Goal: Information Seeking & Learning: Learn about a topic

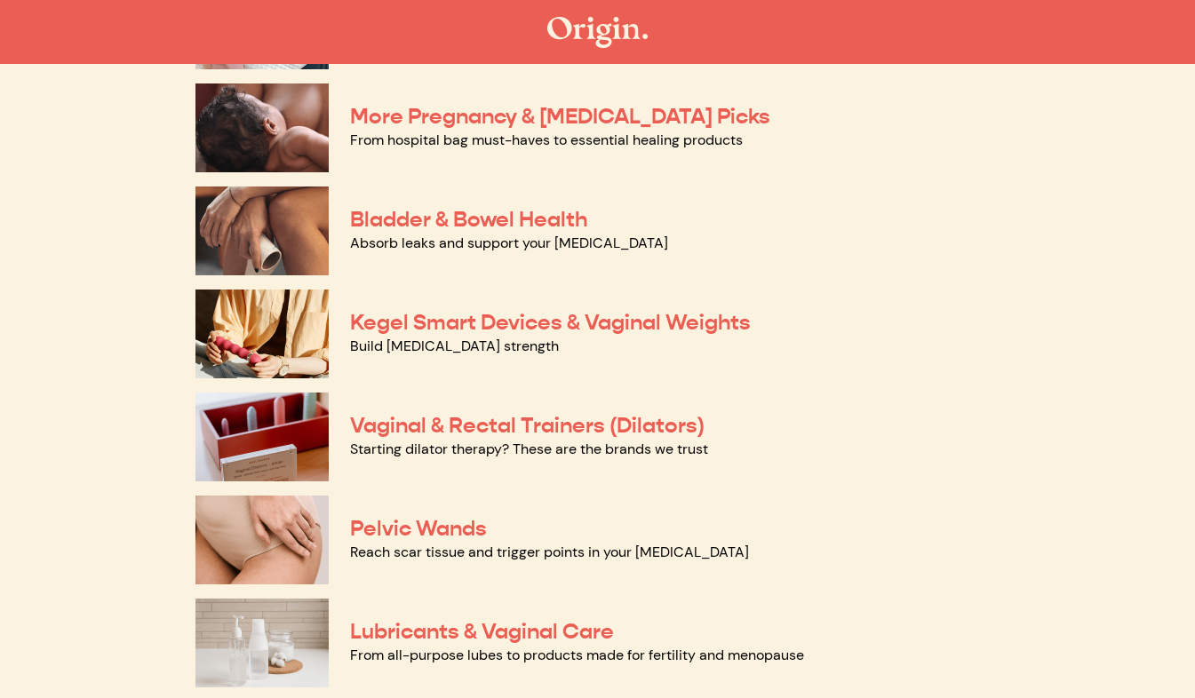
scroll to position [473, 0]
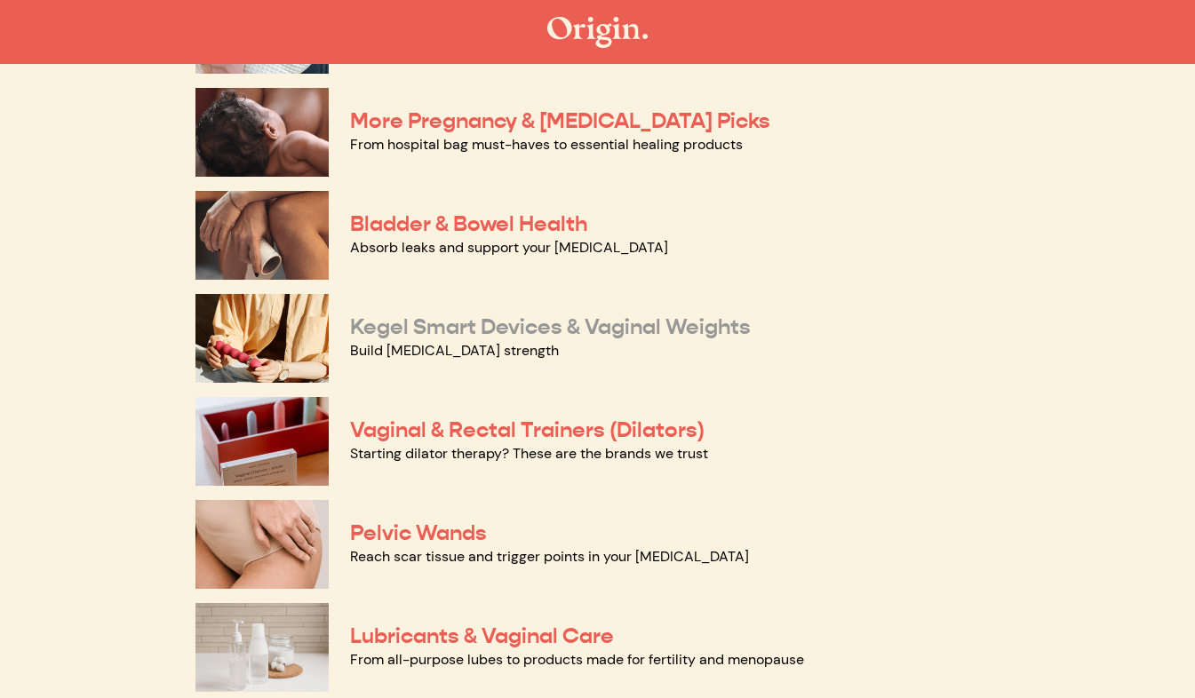
click at [483, 331] on link "Kegel Smart Devices & Vaginal Weights" at bounding box center [550, 327] width 401 height 27
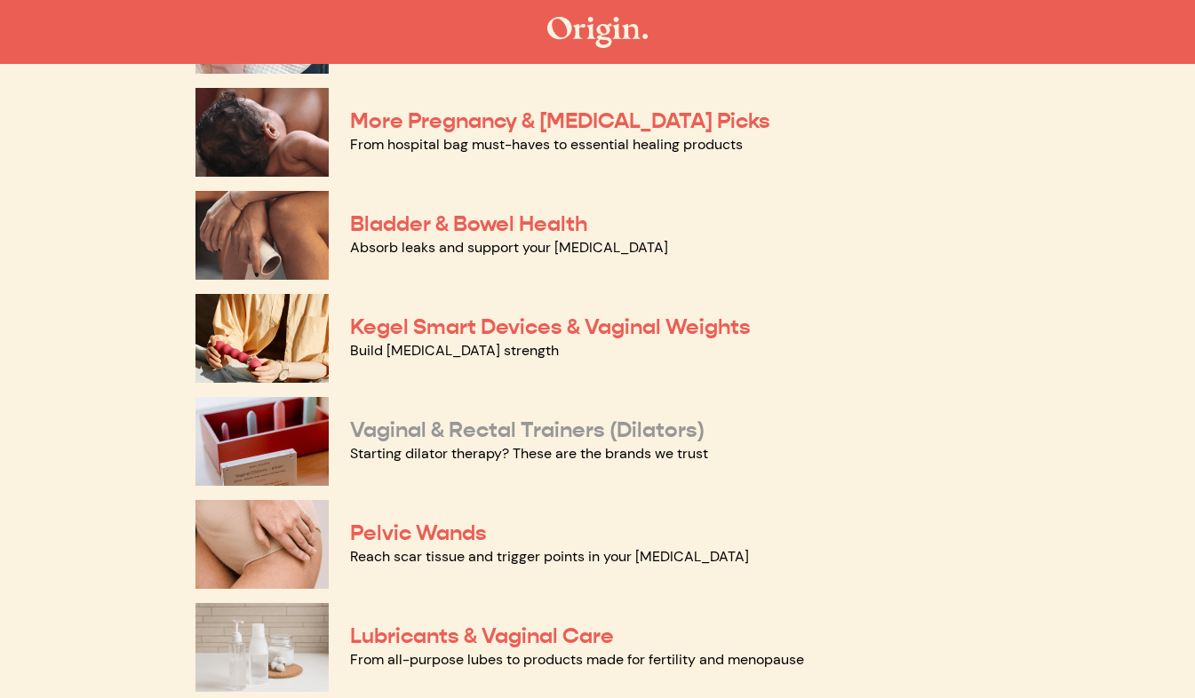
click at [596, 417] on link "Vaginal & Rectal Trainers (Dilators)" at bounding box center [527, 430] width 354 height 27
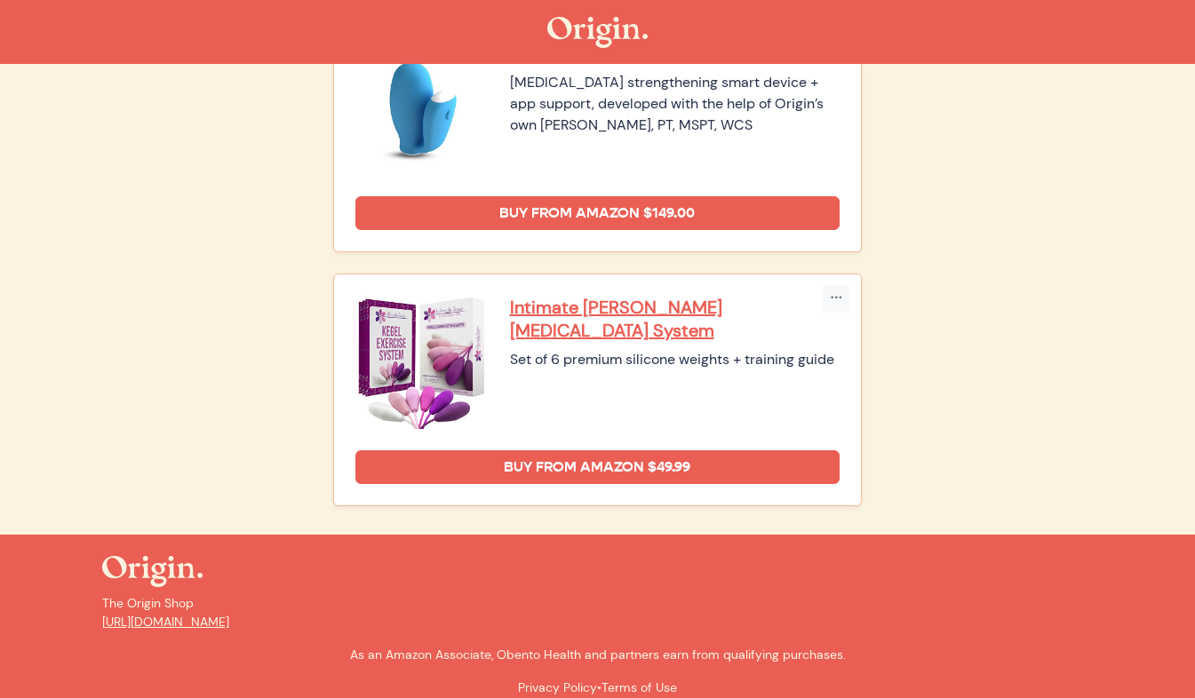
scroll to position [562, 0]
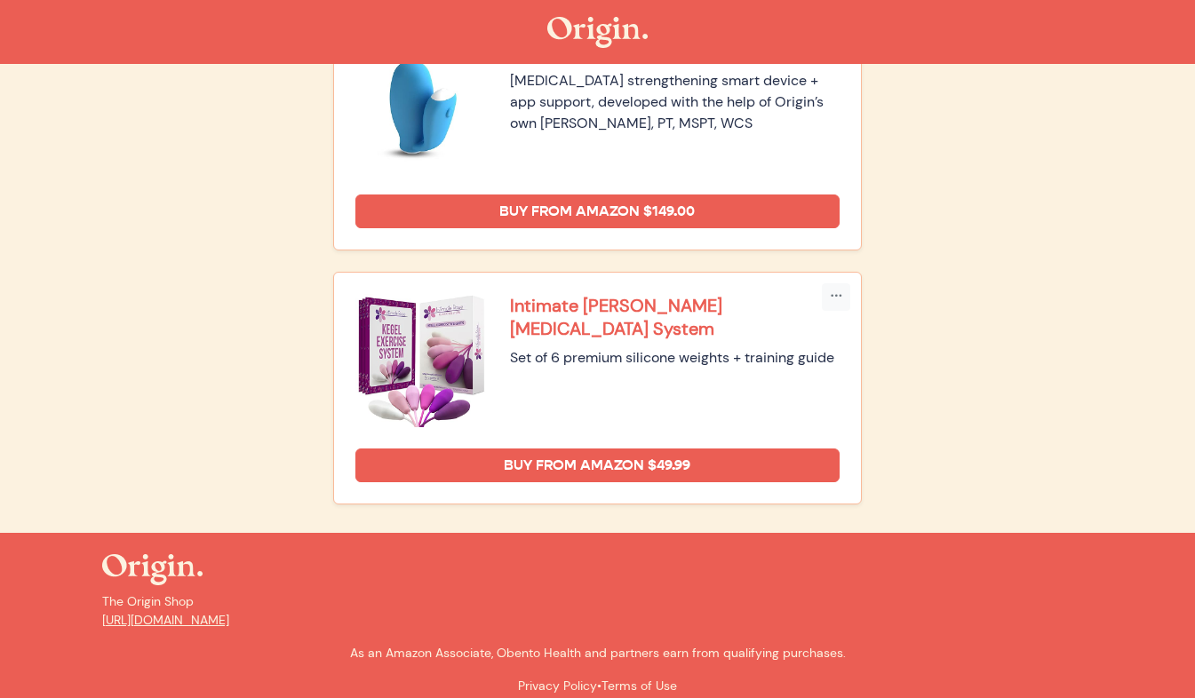
click at [638, 306] on p "Intimate Rose Kegel Exercise System" at bounding box center [675, 317] width 330 height 46
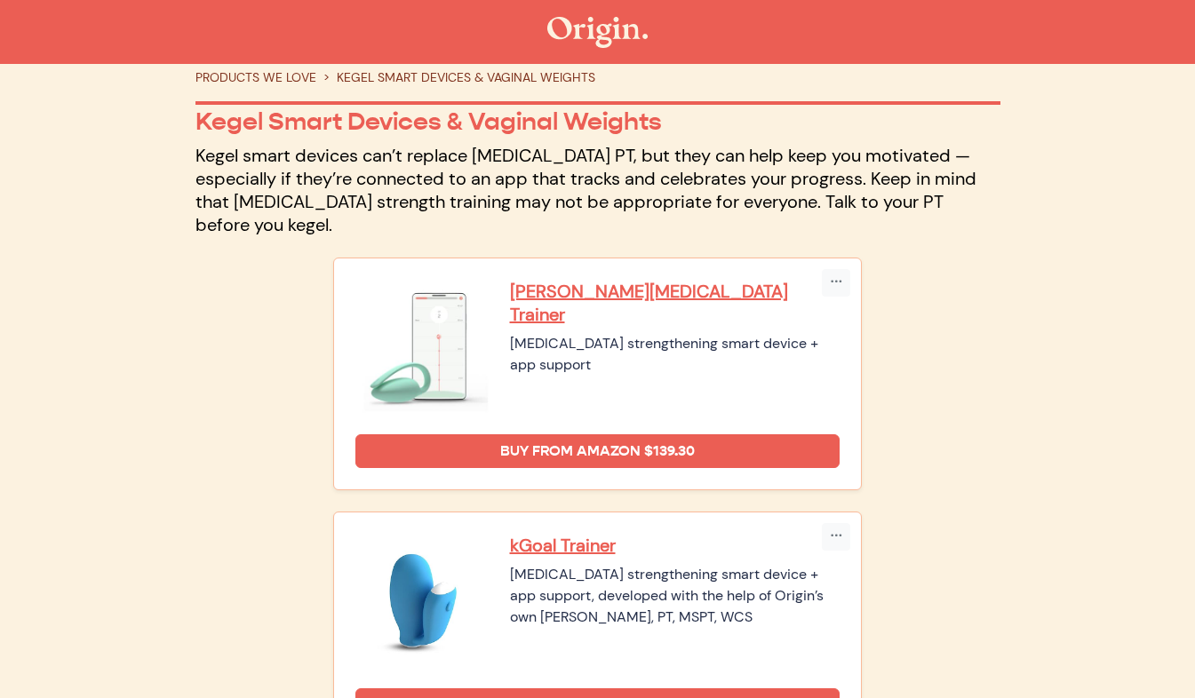
scroll to position [0, 0]
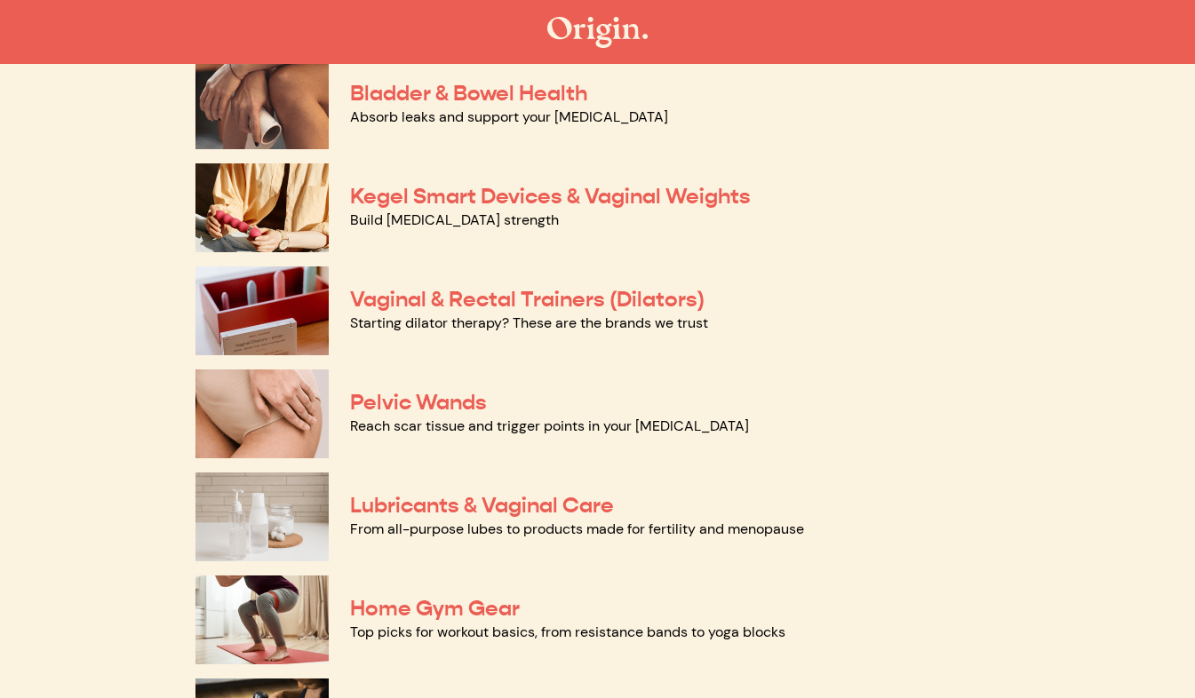
scroll to position [609, 0]
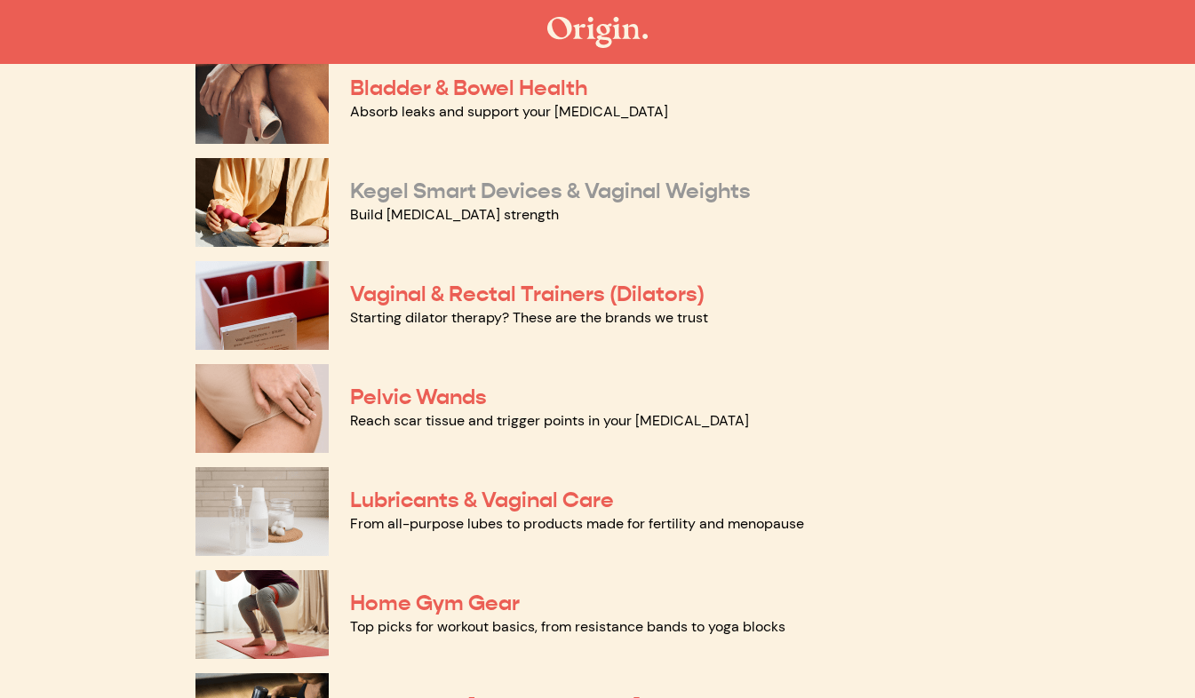
click at [731, 187] on link "Kegel Smart Devices & Vaginal Weights" at bounding box center [550, 191] width 401 height 27
click at [478, 398] on link "Pelvic Wands" at bounding box center [418, 397] width 137 height 27
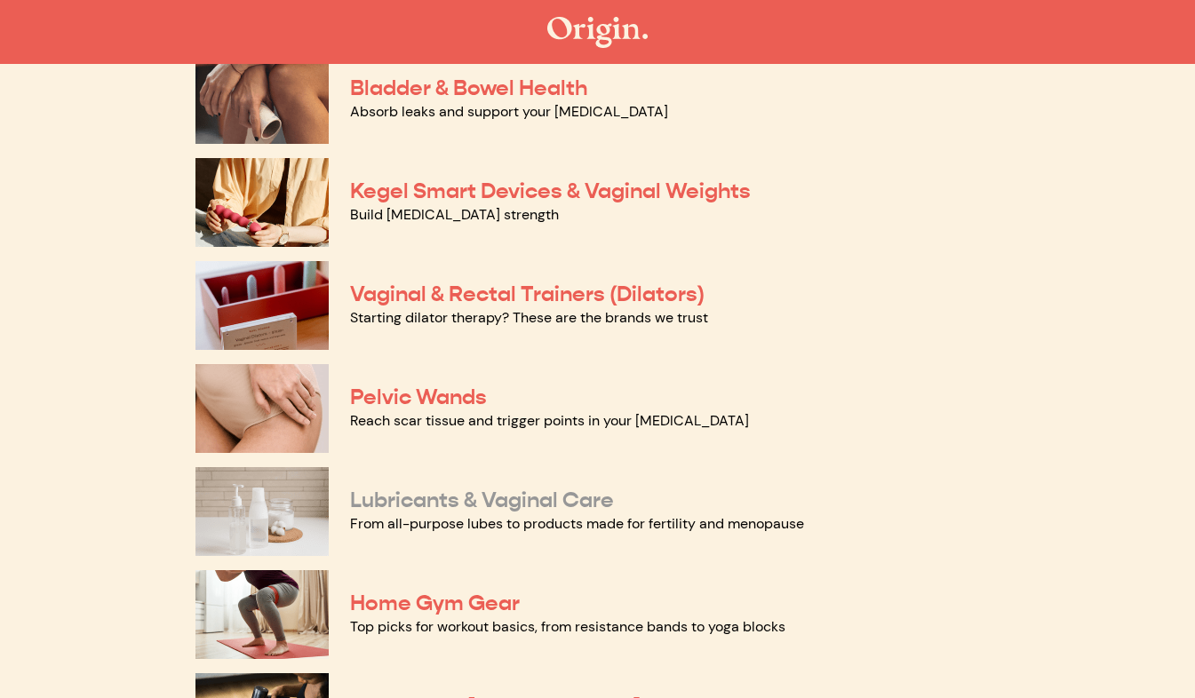
click at [608, 497] on link "Lubricants & Vaginal Care" at bounding box center [482, 500] width 264 height 27
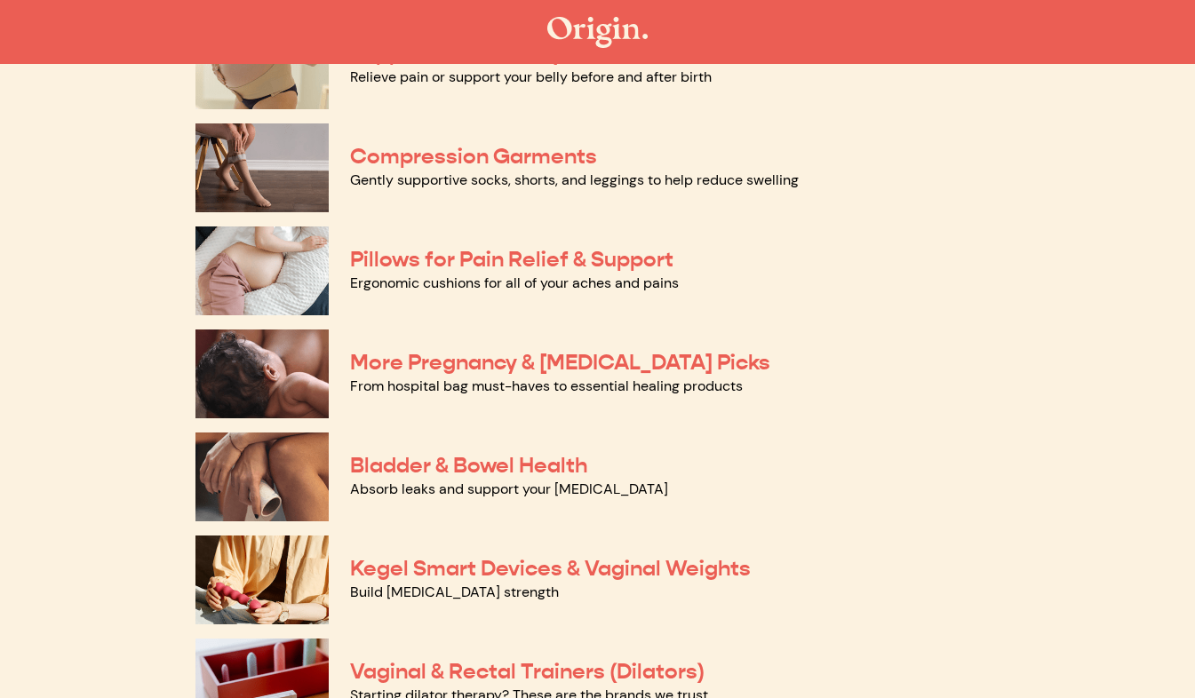
scroll to position [234, 0]
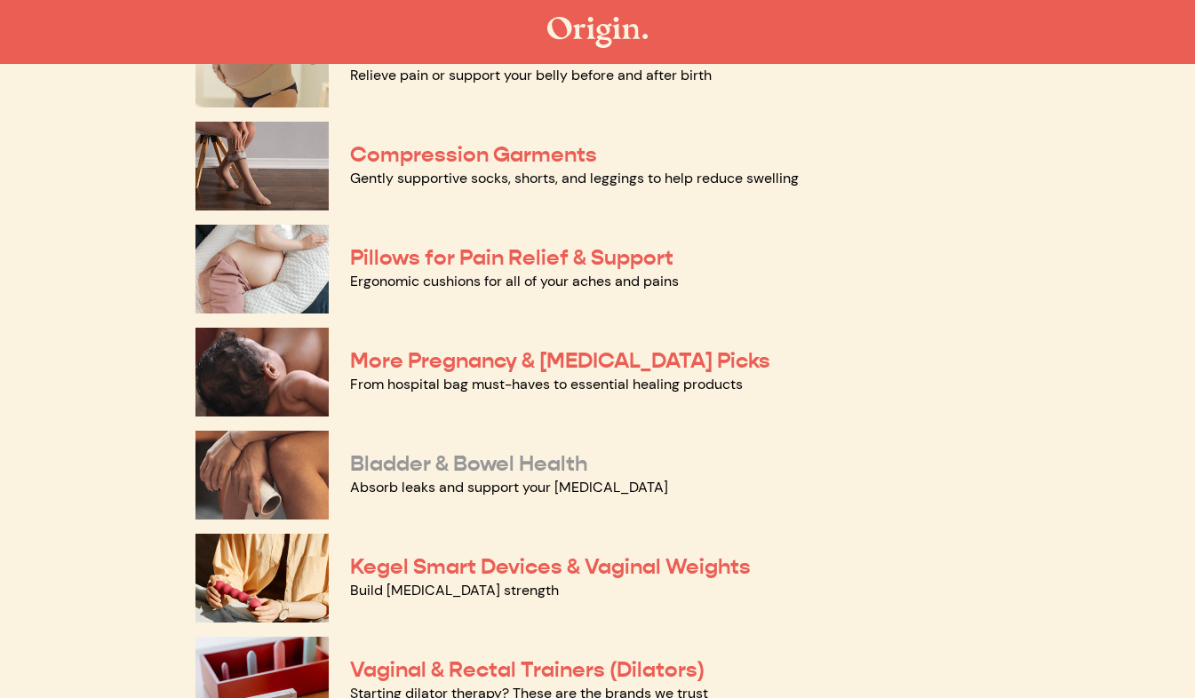
click at [377, 450] on link "Bladder & Bowel Health" at bounding box center [468, 463] width 237 height 27
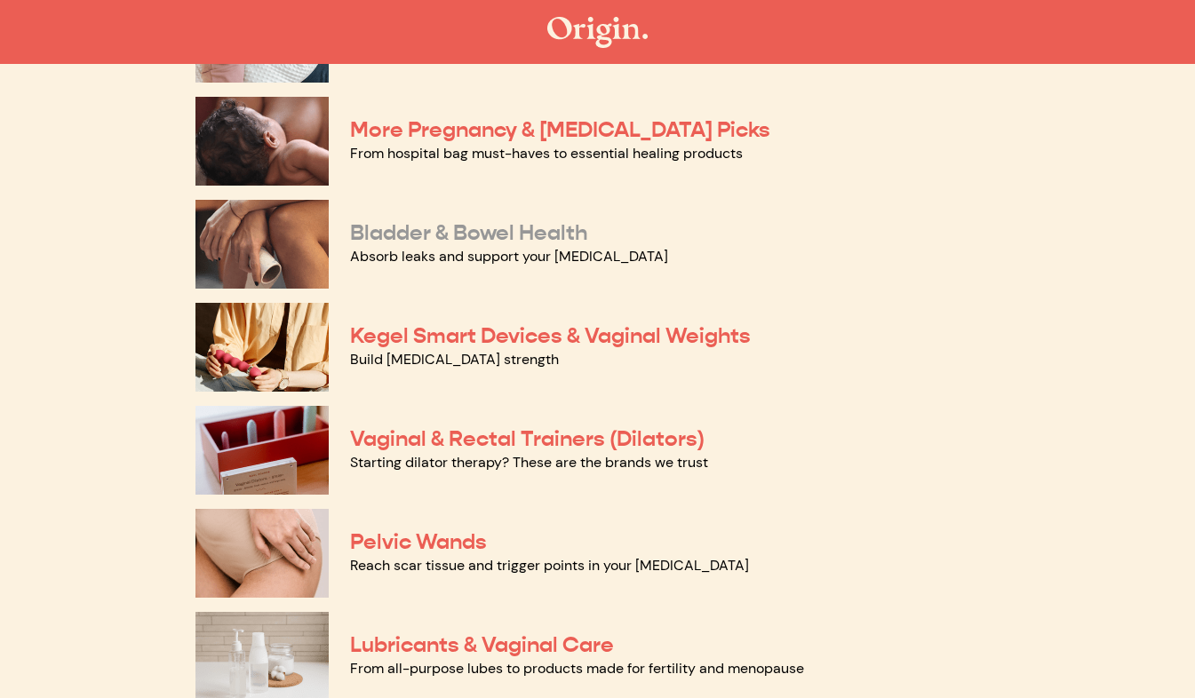
scroll to position [422, 0]
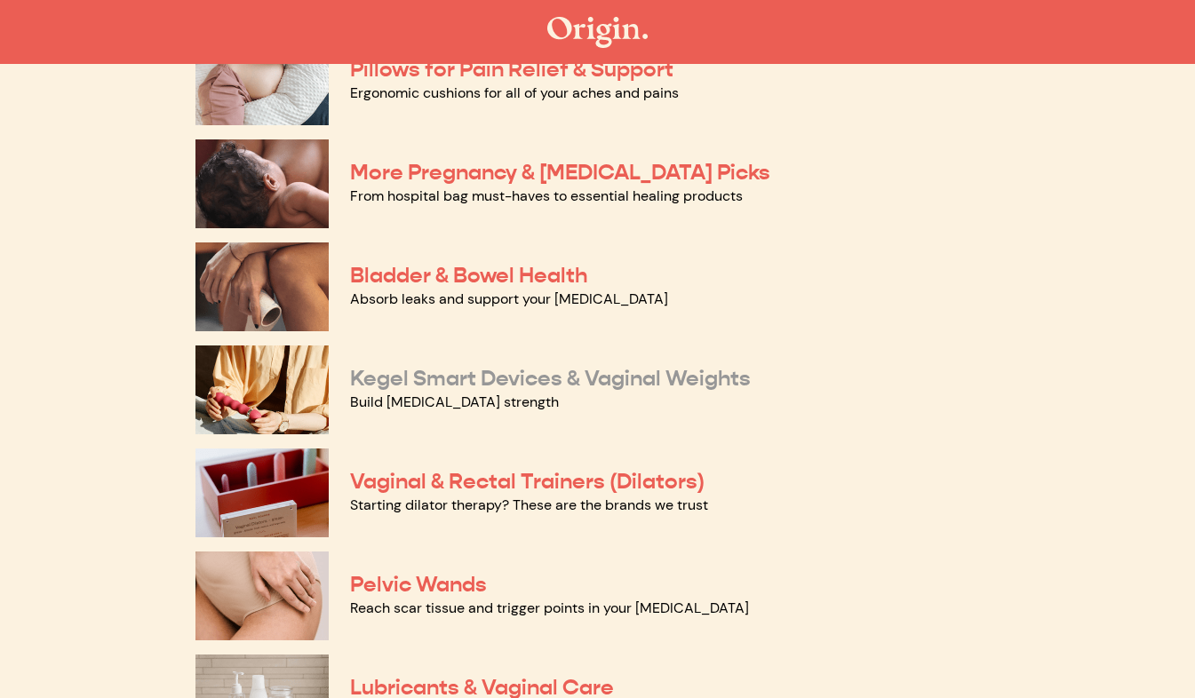
click at [373, 386] on link "Kegel Smart Devices & Vaginal Weights" at bounding box center [550, 378] width 401 height 27
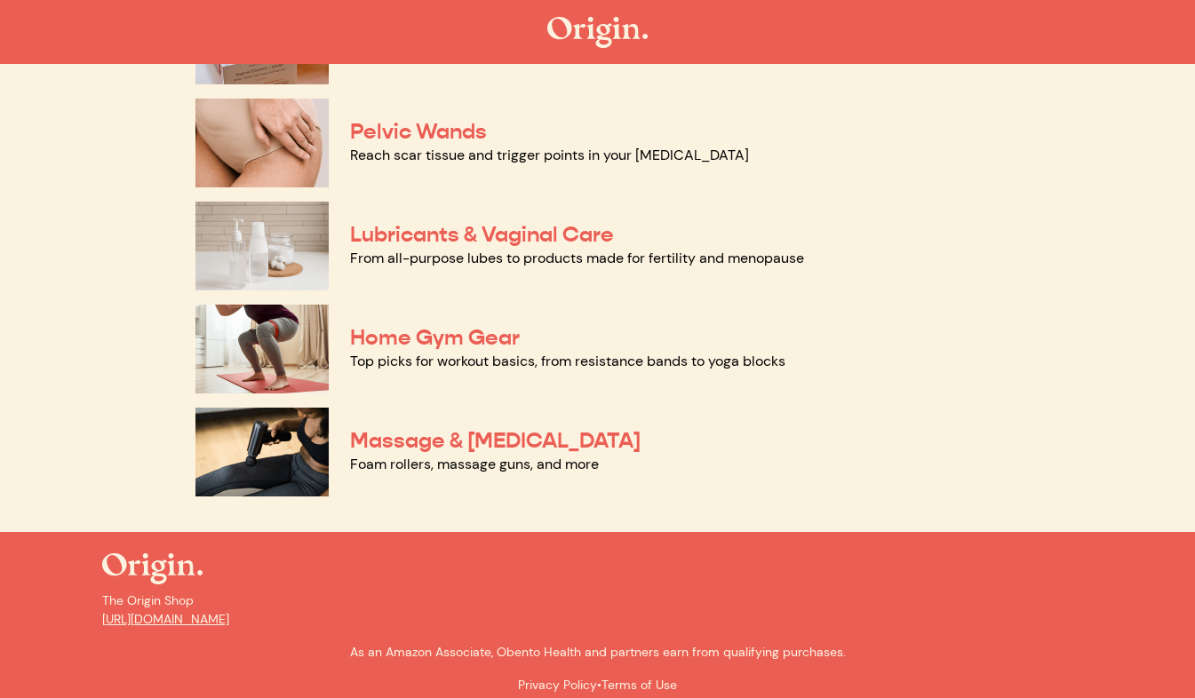
scroll to position [889, 0]
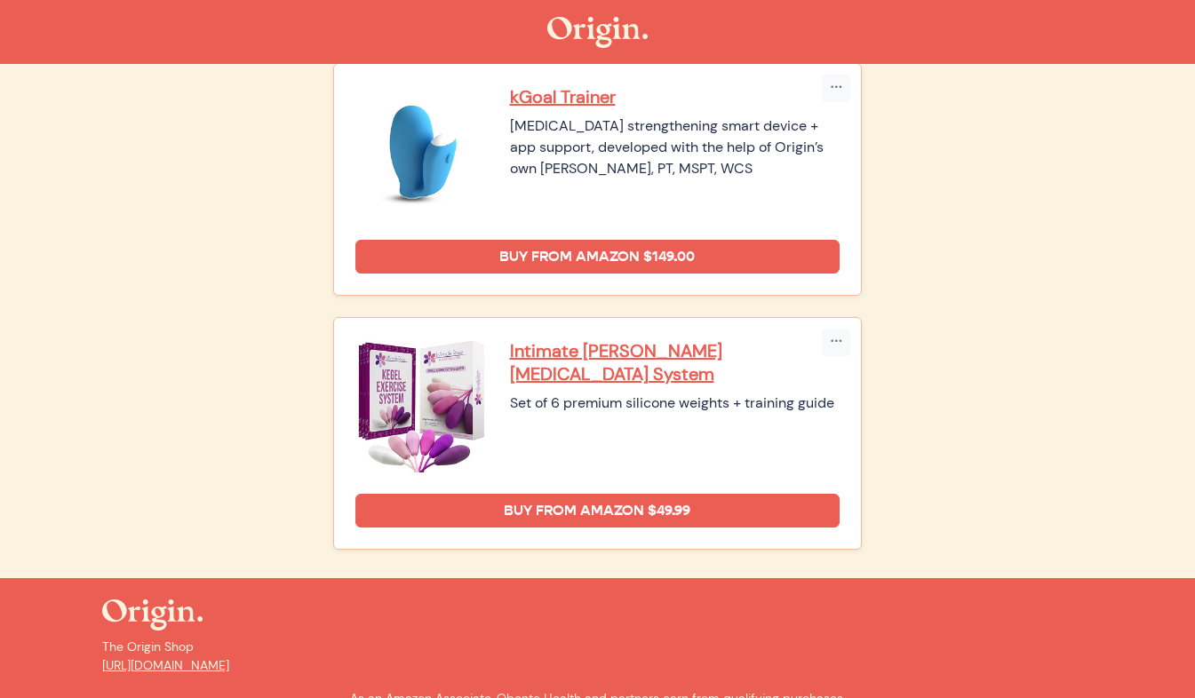
scroll to position [527, 0]
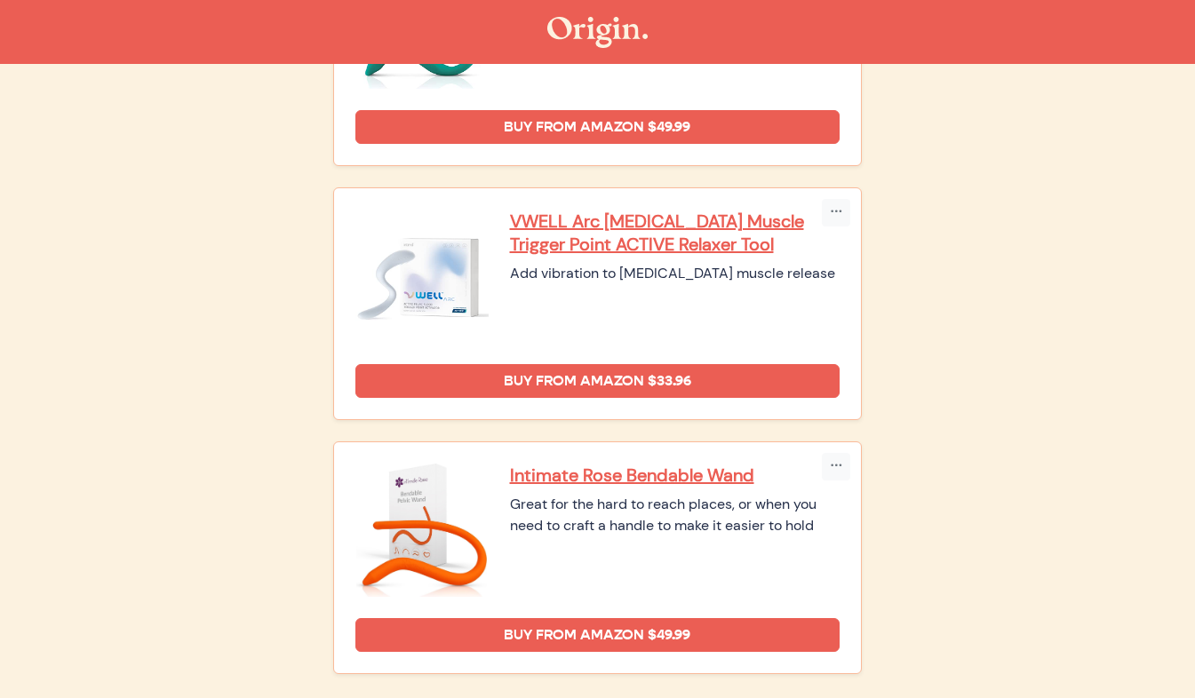
scroll to position [1038, 0]
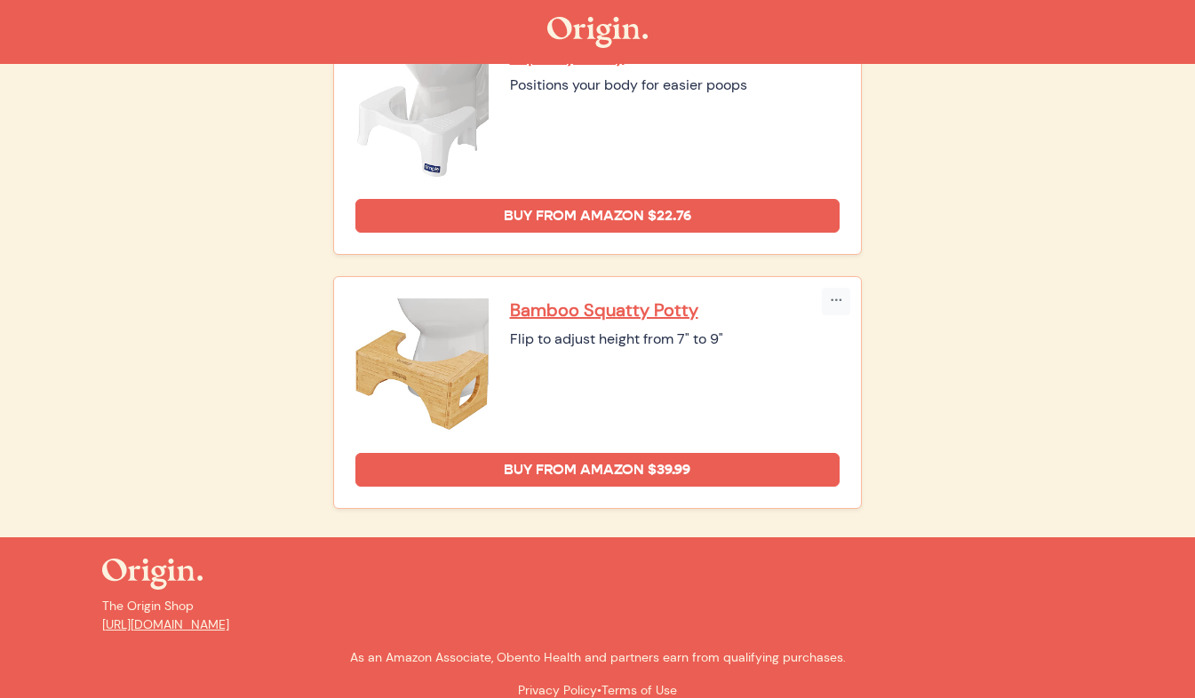
scroll to position [1293, 0]
